Goal: Check status: Check status

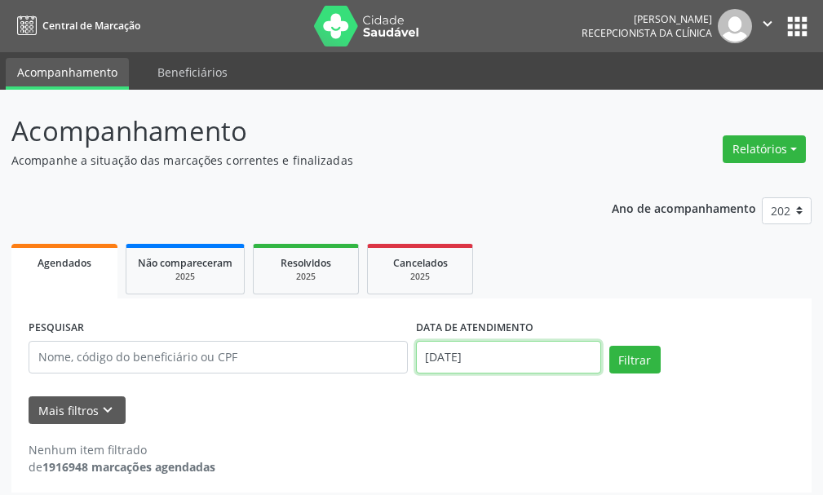
click at [481, 369] on input "[DATE]" at bounding box center [508, 357] width 185 height 33
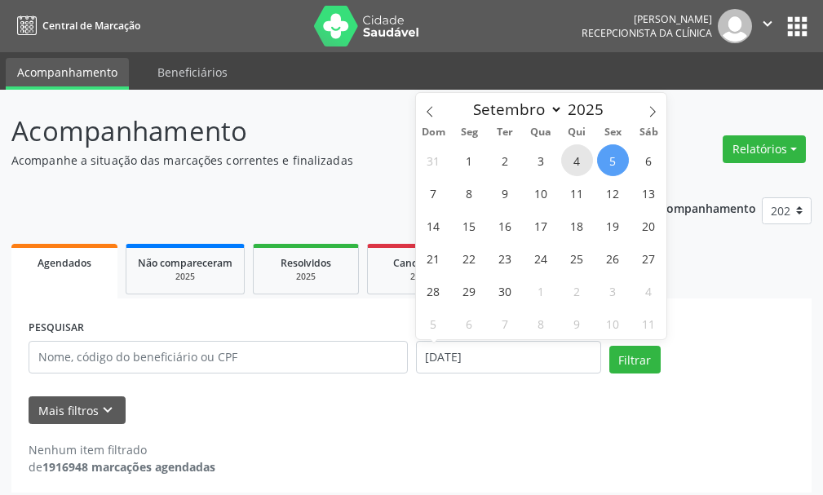
click at [576, 155] on span "4" at bounding box center [577, 160] width 32 height 32
type input "[DATE]"
click at [576, 155] on span "4" at bounding box center [577, 160] width 32 height 32
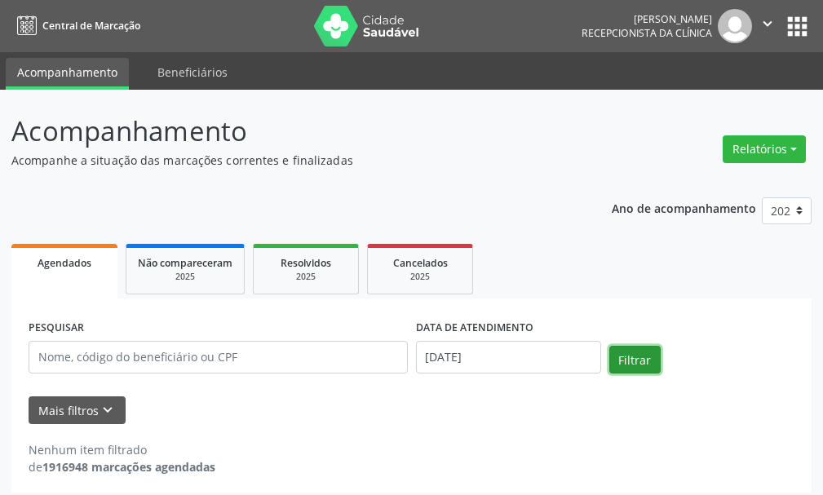
click at [630, 356] on button "Filtrar" at bounding box center [634, 360] width 51 height 28
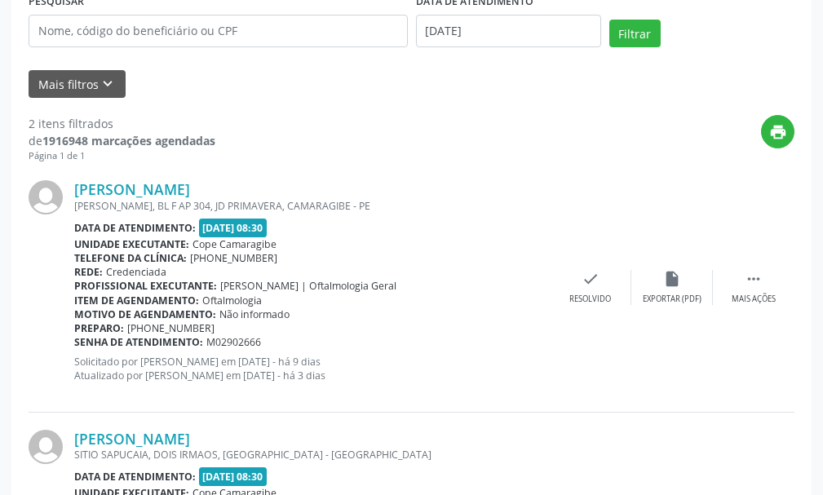
scroll to position [520, 0]
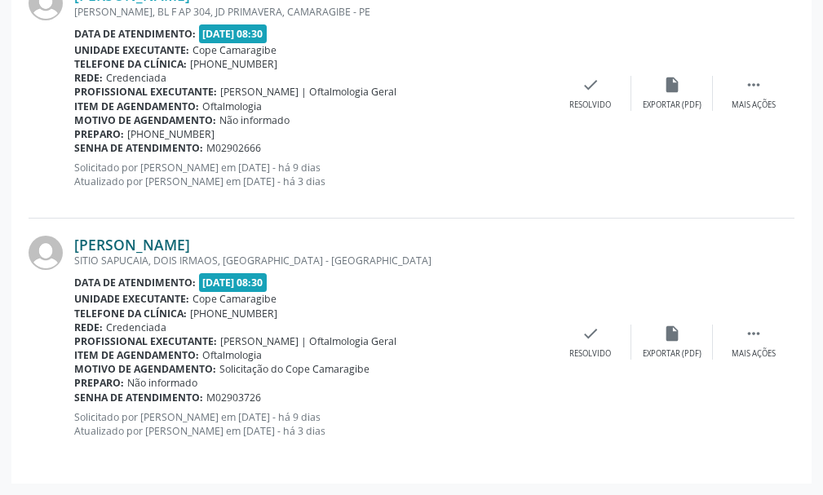
click at [141, 242] on link "[PERSON_NAME]" at bounding box center [132, 245] width 116 height 18
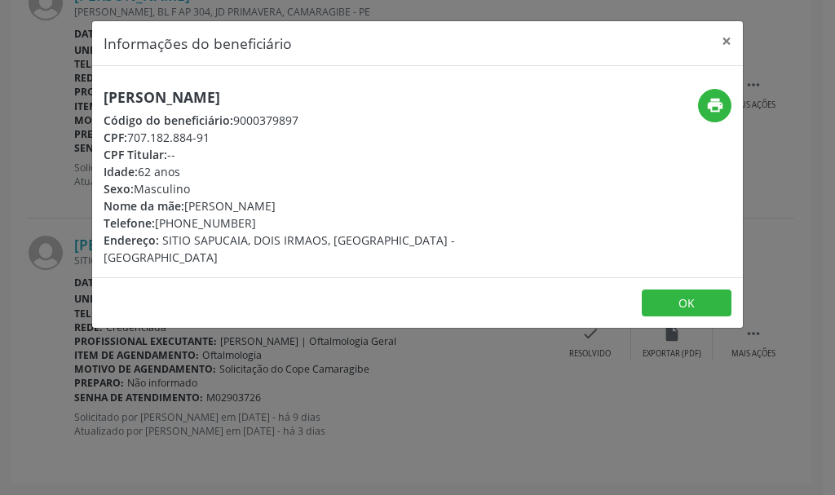
click at [134, 100] on h5 "[PERSON_NAME]" at bounding box center [309, 97] width 411 height 17
copy div "[PERSON_NAME]"
click at [168, 143] on div "CPF: 707.182.884-91" at bounding box center [309, 137] width 411 height 17
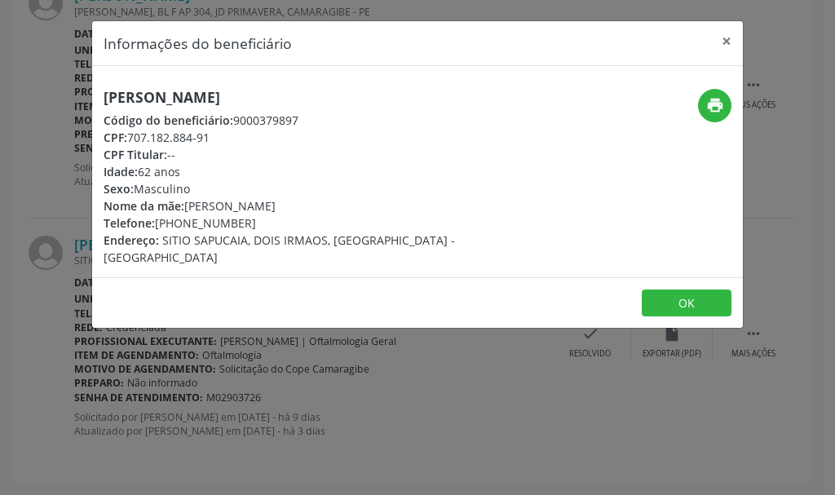
drag, startPoint x: 104, startPoint y: 122, endPoint x: 211, endPoint y: 144, distance: 109.0
click at [211, 144] on div "[PERSON_NAME] Código do beneficiário: 9000379897 CPF: 707.182.884-91 CPF Titula…" at bounding box center [309, 177] width 411 height 177
copy div "Código do beneficiário: 9000379897 CPF: 707.182.884-91"
click at [658, 289] on button "OK" at bounding box center [687, 303] width 90 height 28
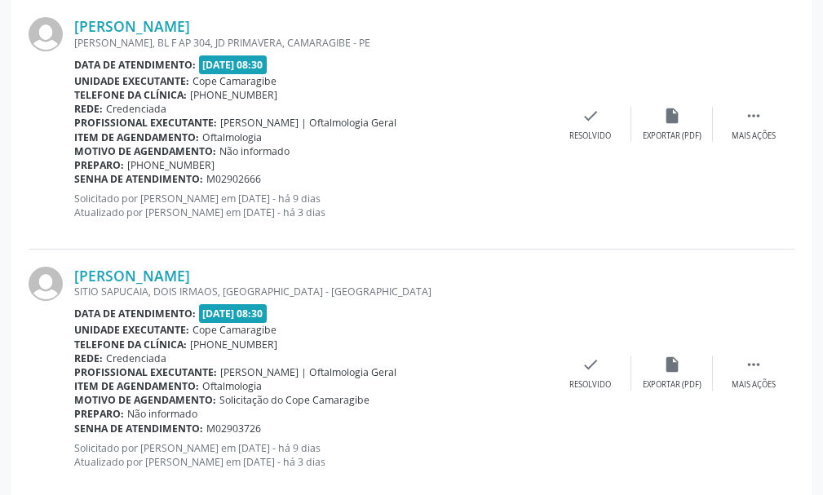
scroll to position [163, 0]
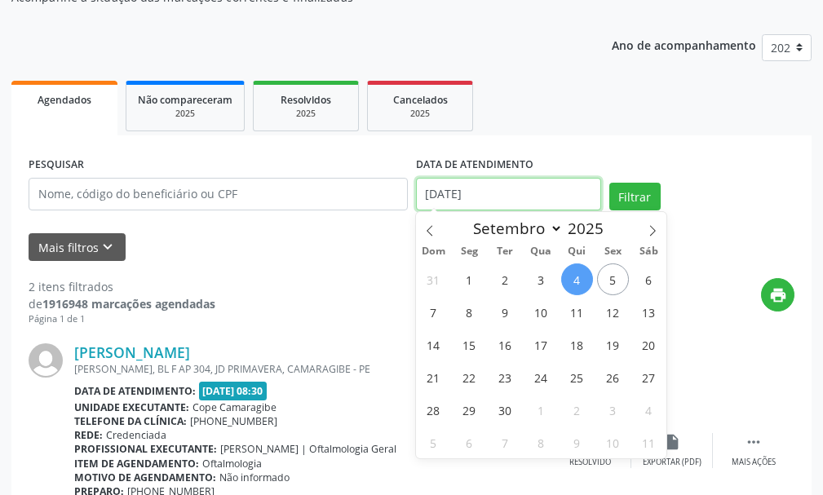
click at [457, 200] on input "[DATE]" at bounding box center [508, 194] width 185 height 33
click at [502, 311] on span "9" at bounding box center [505, 312] width 32 height 32
type input "[DATE]"
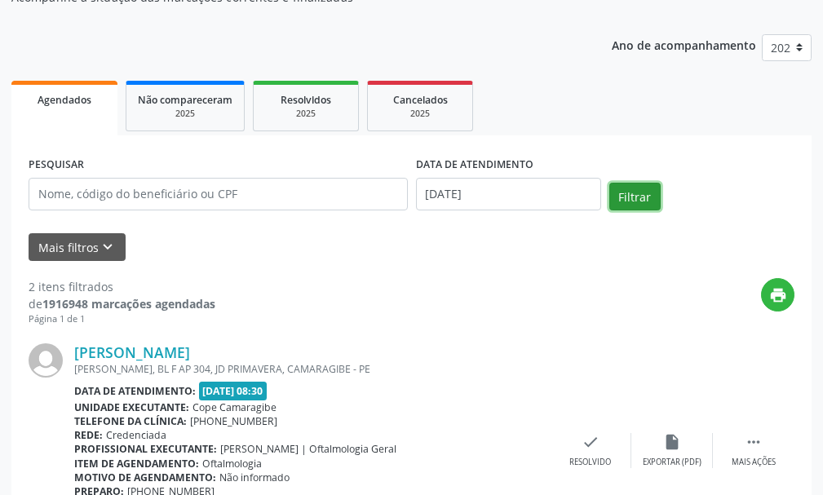
click at [626, 195] on button "Filtrar" at bounding box center [634, 197] width 51 height 28
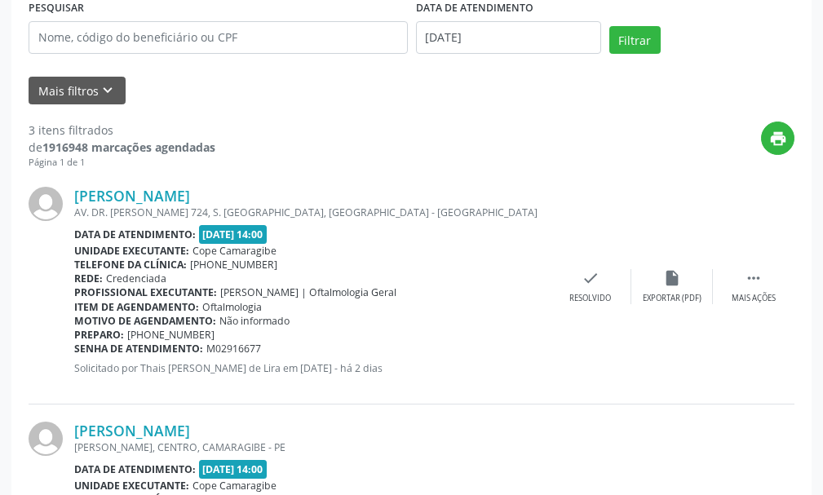
scroll to position [238, 0]
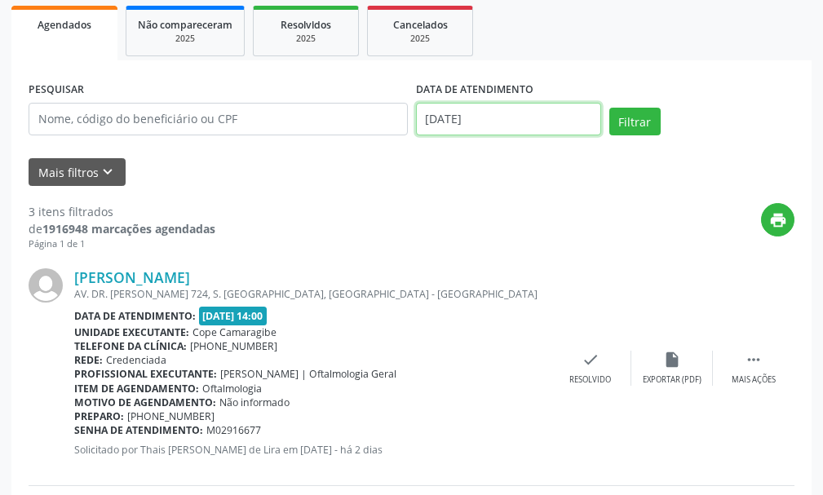
click at [465, 118] on input "[DATE]" at bounding box center [508, 119] width 185 height 33
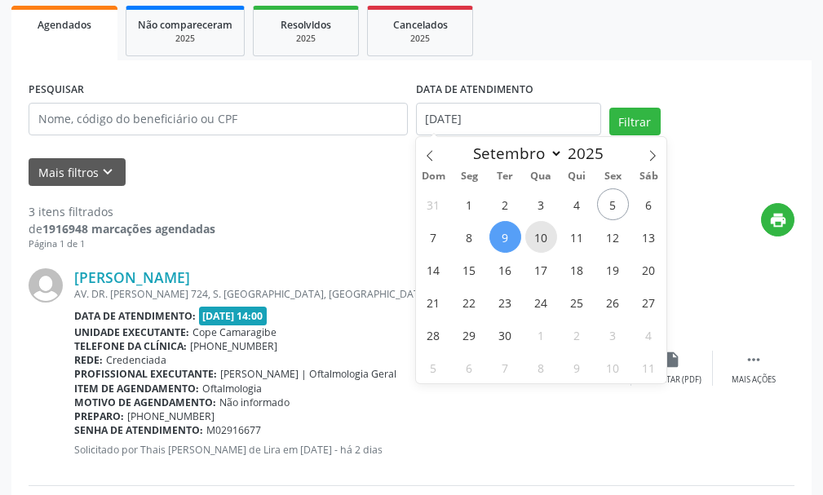
click at [541, 239] on span "10" at bounding box center [541, 237] width 32 height 32
type input "[DATE]"
click at [541, 239] on span "10" at bounding box center [541, 237] width 32 height 32
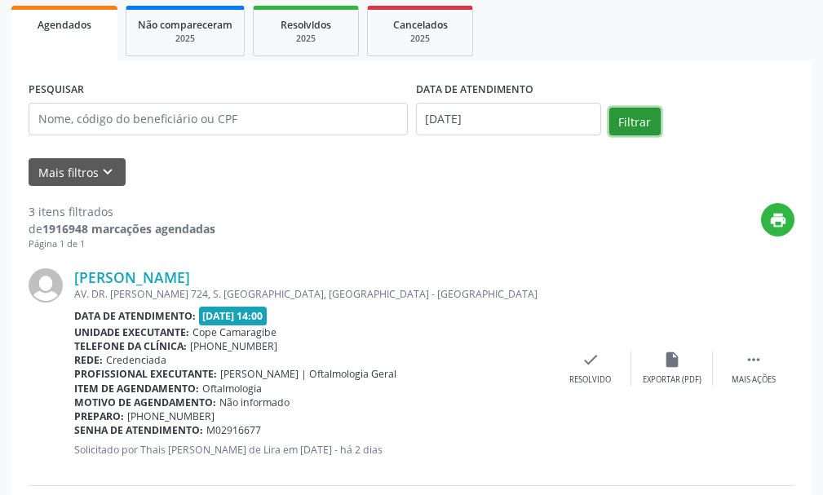
click at [634, 129] on button "Filtrar" at bounding box center [634, 122] width 51 height 28
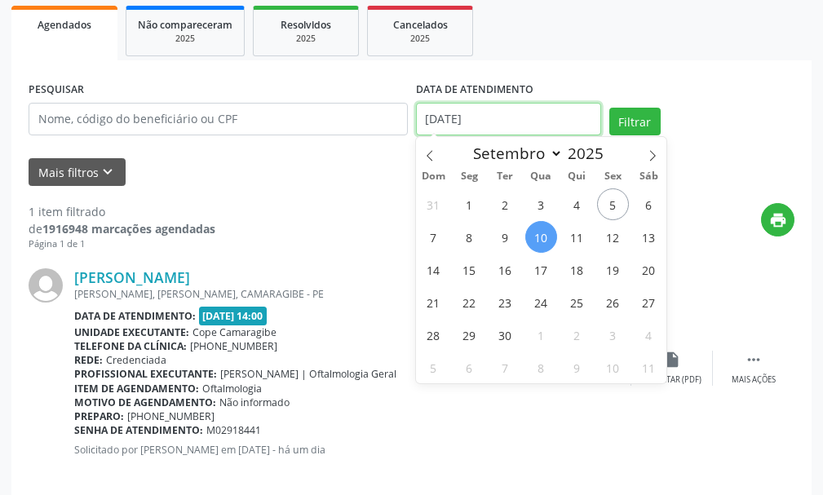
click at [498, 111] on input "[DATE]" at bounding box center [508, 119] width 185 height 33
click at [581, 242] on span "11" at bounding box center [577, 237] width 32 height 32
type input "[DATE]"
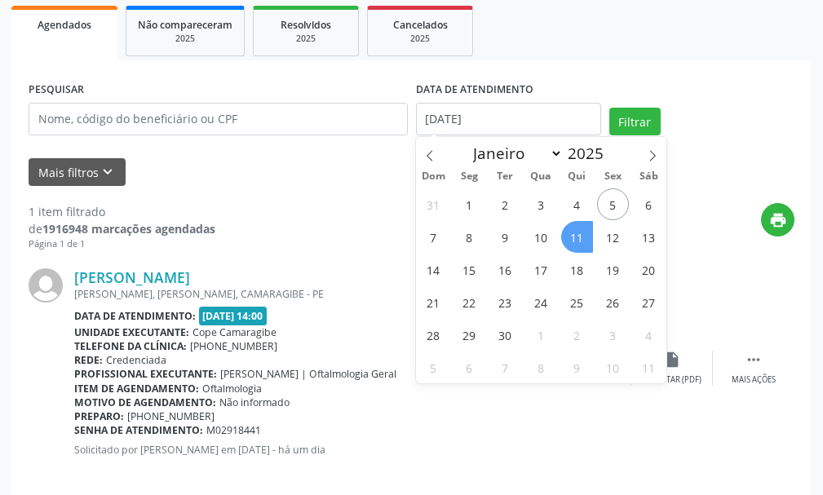
click at [581, 242] on span "11" at bounding box center [577, 237] width 32 height 32
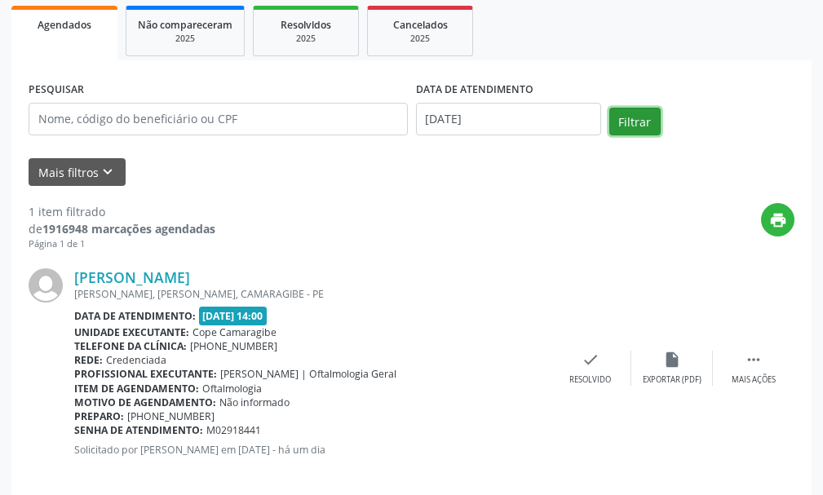
click at [621, 124] on button "Filtrar" at bounding box center [634, 122] width 51 height 28
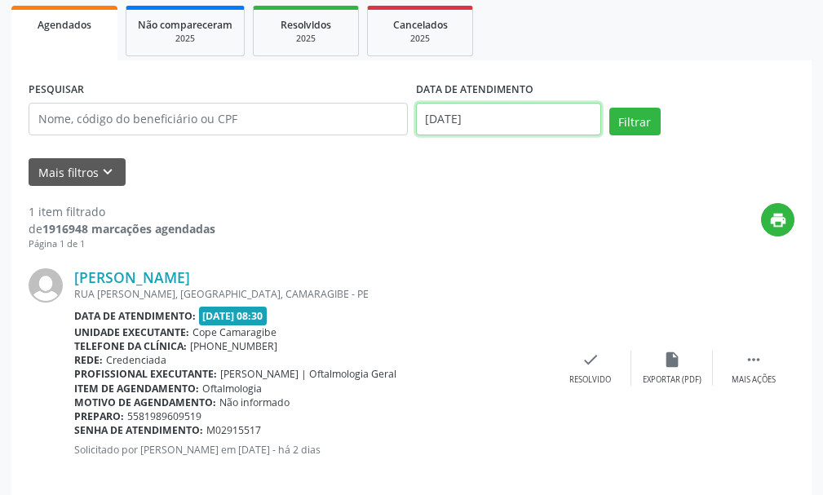
click at [463, 117] on input "[DATE]" at bounding box center [508, 119] width 185 height 33
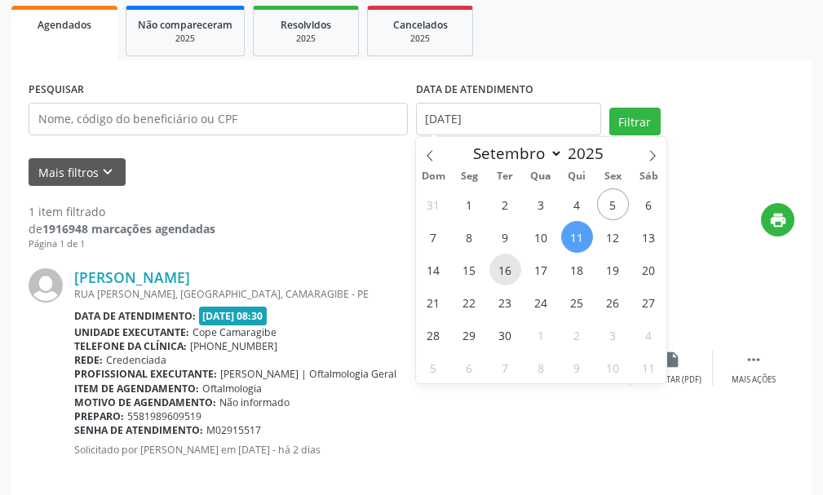
click at [504, 273] on span "16" at bounding box center [505, 270] width 32 height 32
type input "[DATE]"
click at [504, 273] on span "16" at bounding box center [505, 270] width 32 height 32
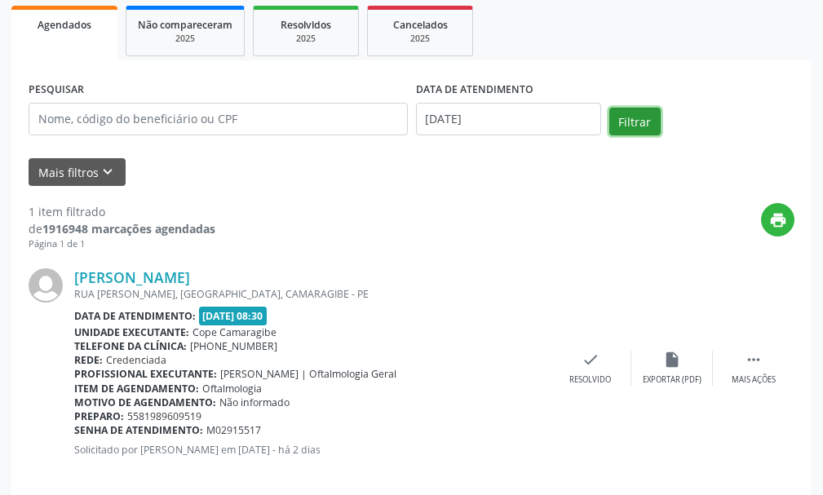
click at [631, 119] on button "Filtrar" at bounding box center [634, 122] width 51 height 28
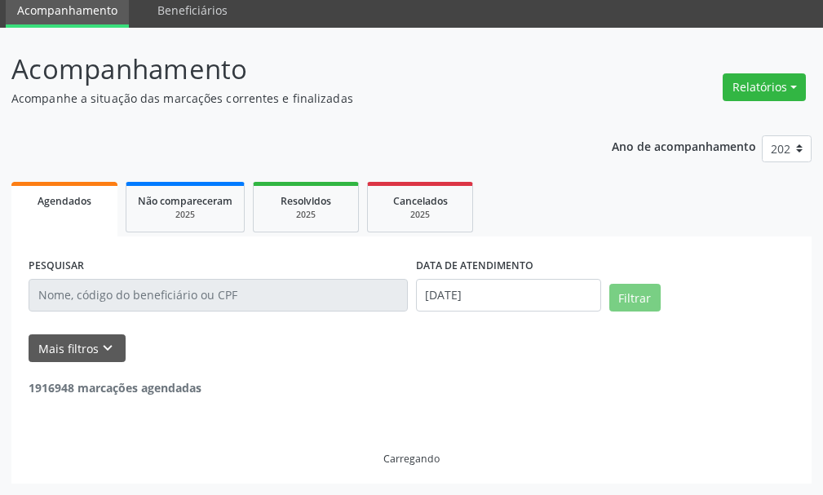
scroll to position [9, 0]
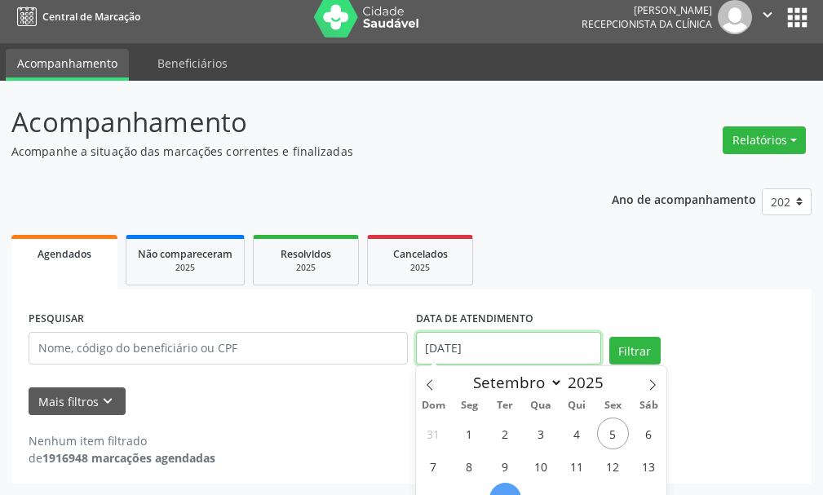
click at [465, 351] on body "Central de Marcação [PERSON_NAME] Recepcionista da clínica  Configurações Sair…" at bounding box center [411, 238] width 823 height 495
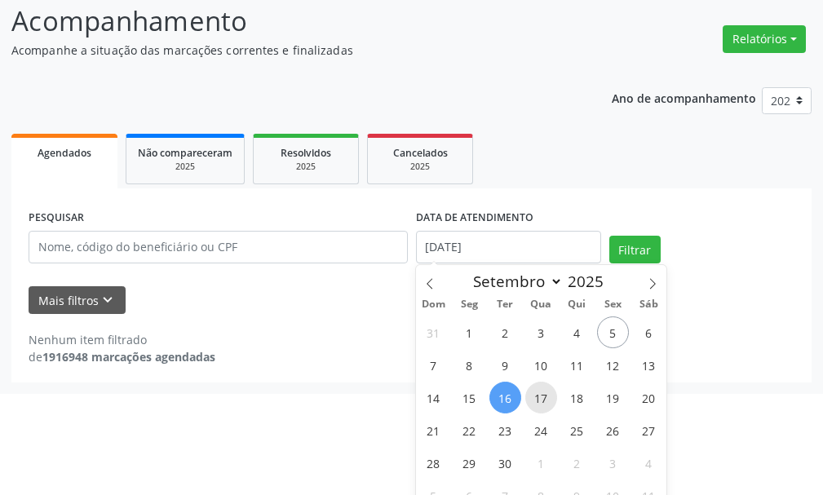
click at [543, 412] on span "17" at bounding box center [541, 398] width 32 height 32
type input "[DATE]"
select select "8"
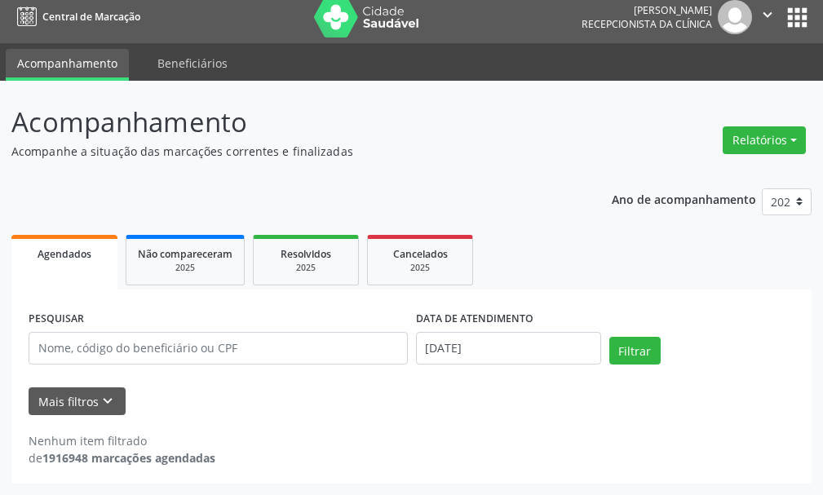
scroll to position [9, 0]
click at [654, 342] on button "Filtrar" at bounding box center [634, 351] width 51 height 28
click at [481, 341] on input "[DATE]" at bounding box center [508, 348] width 185 height 33
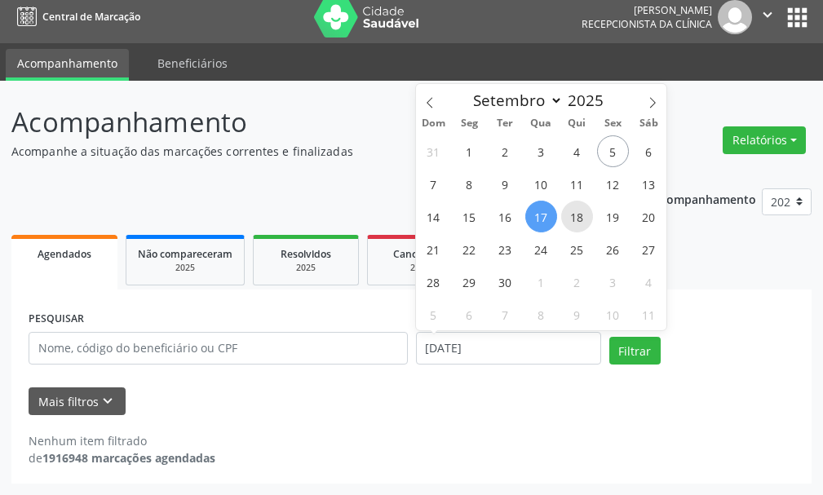
click at [578, 232] on span "18" at bounding box center [577, 217] width 32 height 32
type input "[DATE]"
select select "8"
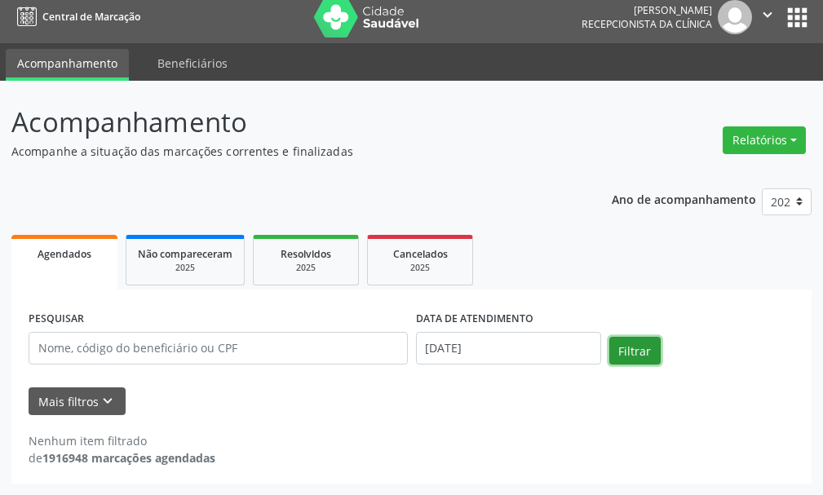
click at [648, 349] on button "Filtrar" at bounding box center [634, 351] width 51 height 28
click at [469, 333] on input "[DATE]" at bounding box center [508, 348] width 185 height 33
